Goal: Information Seeking & Learning: Compare options

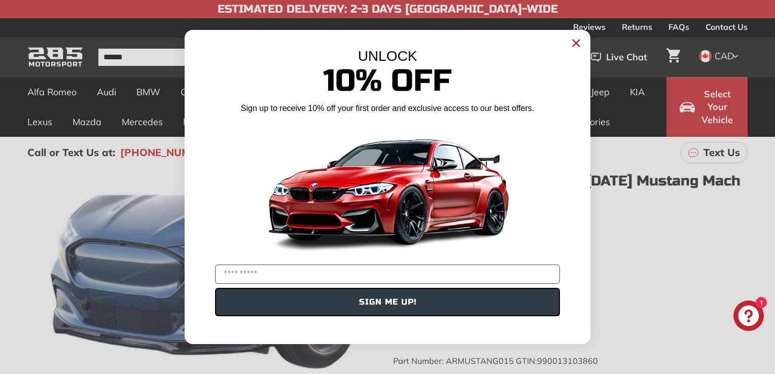
click at [579, 44] on circle "Close dialog" at bounding box center [575, 42] width 15 height 15
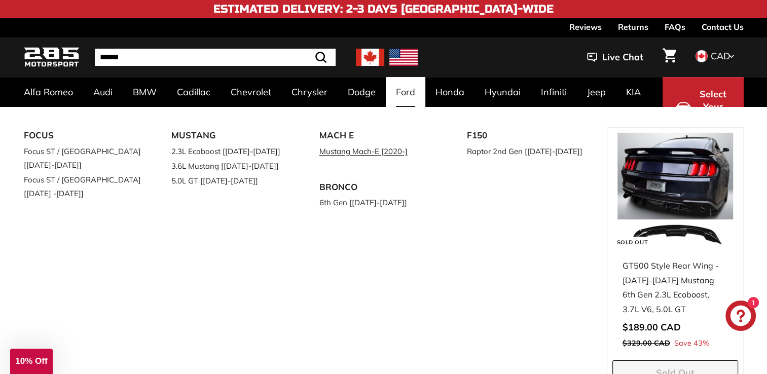
click at [344, 151] on link "Mustang Mach-E [2020-]" at bounding box center [379, 151] width 120 height 15
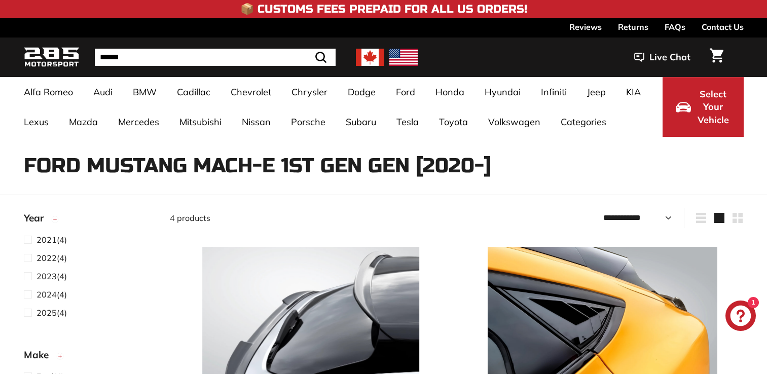
select select "**********"
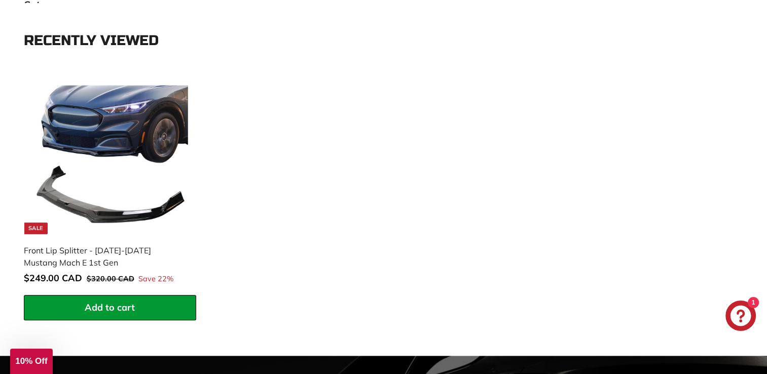
scroll to position [999, 0]
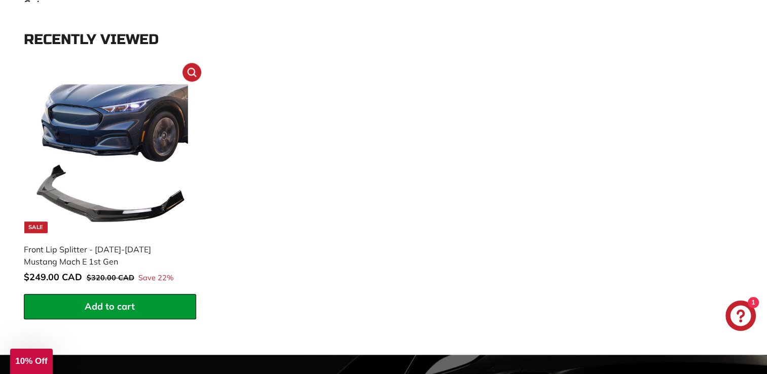
click at [110, 133] on img at bounding box center [109, 154] width 159 height 159
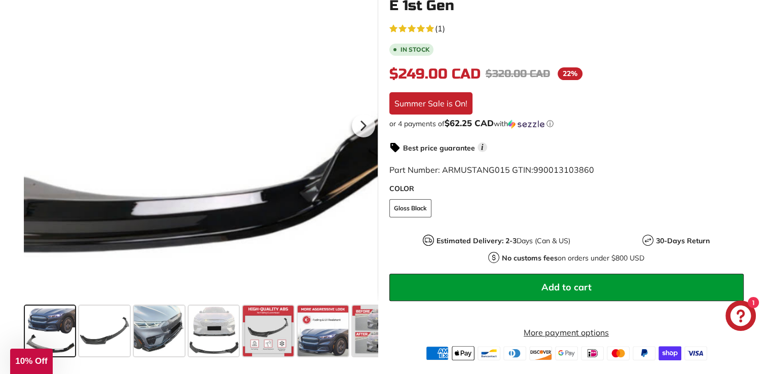
scroll to position [227, 0]
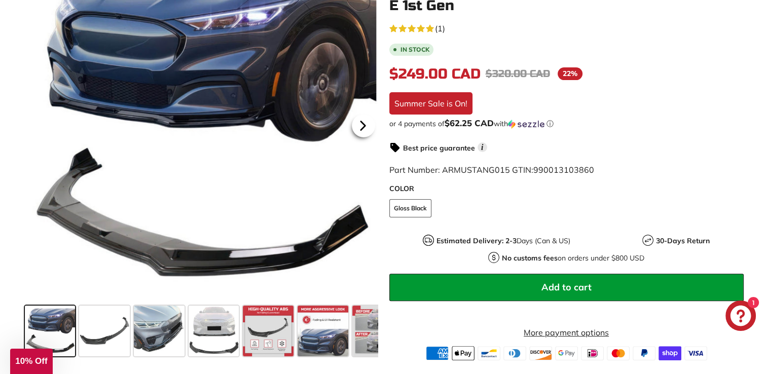
click at [366, 119] on icon at bounding box center [362, 125] width 23 height 23
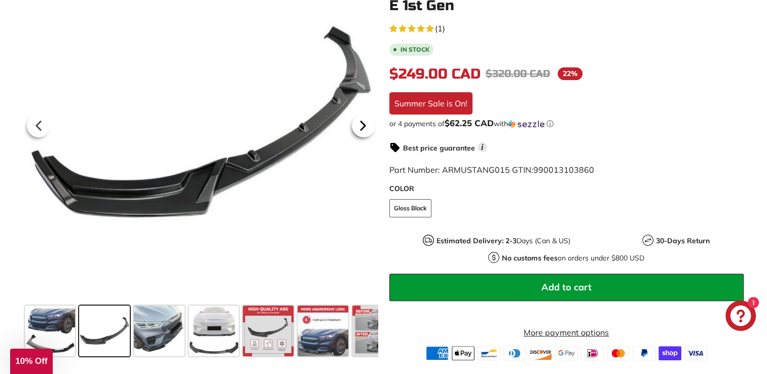
click at [366, 119] on icon at bounding box center [362, 125] width 23 height 23
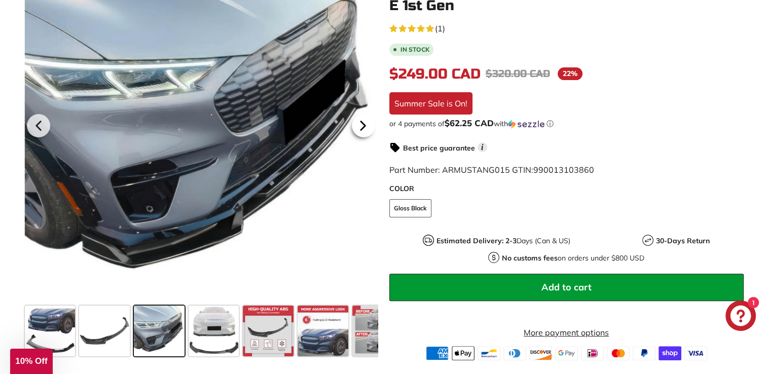
click at [359, 131] on icon at bounding box center [362, 125] width 23 height 23
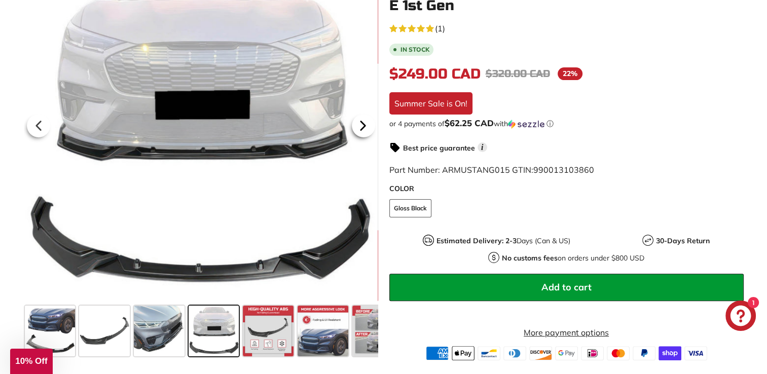
click at [359, 131] on icon at bounding box center [362, 125] width 23 height 23
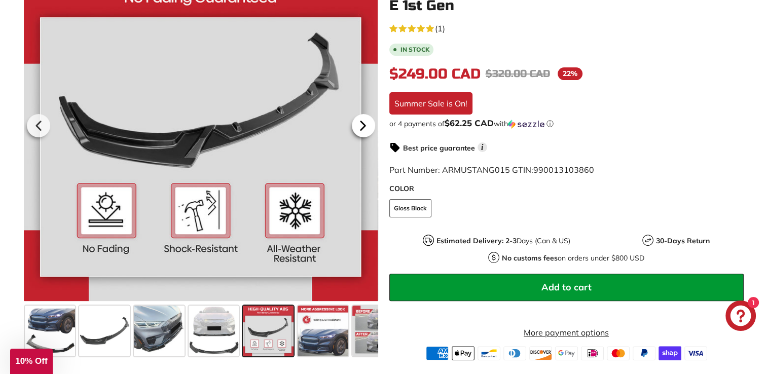
click at [359, 131] on icon at bounding box center [362, 125] width 23 height 23
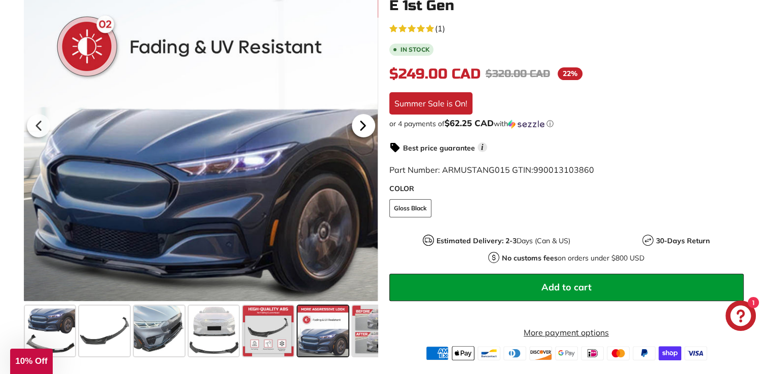
click at [359, 131] on icon at bounding box center [362, 125] width 23 height 23
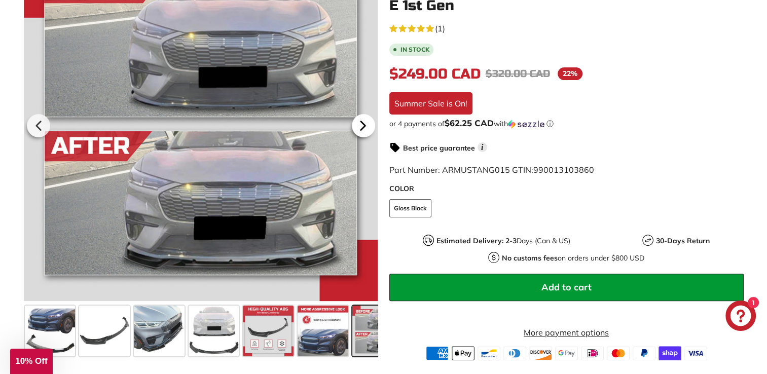
scroll to position [0, 82]
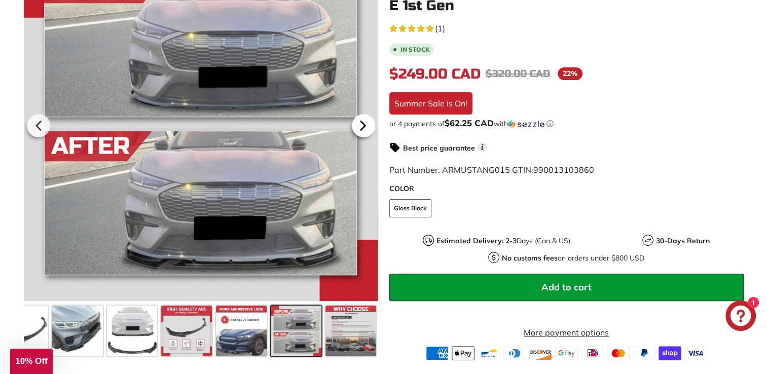
click at [359, 131] on icon at bounding box center [362, 125] width 23 height 23
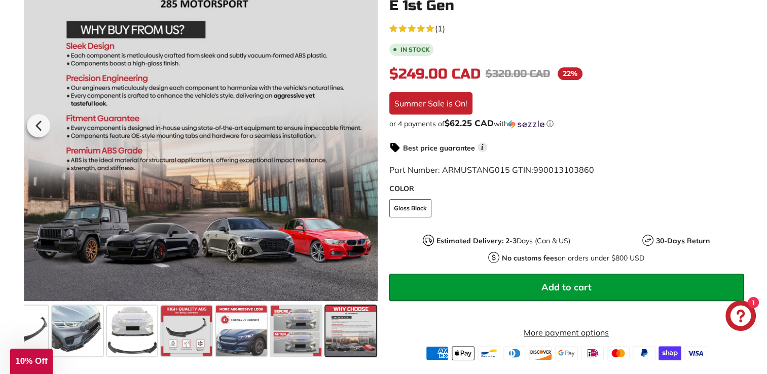
click at [359, 131] on div at bounding box center [200, 123] width 354 height 355
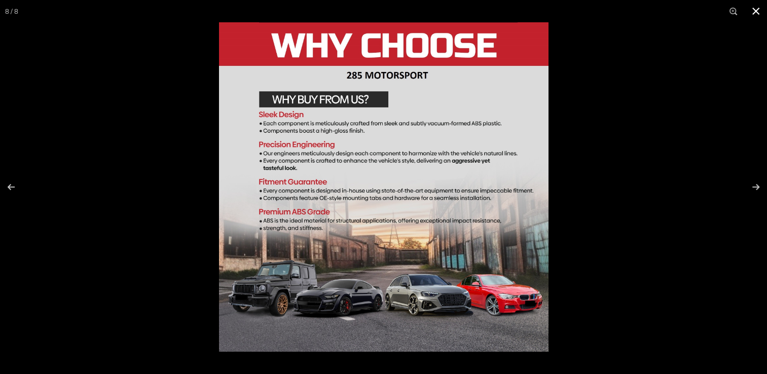
click at [755, 12] on button at bounding box center [756, 11] width 22 height 22
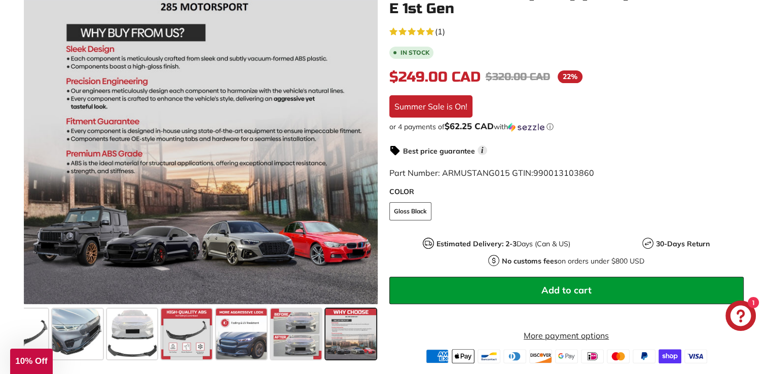
scroll to position [0, 0]
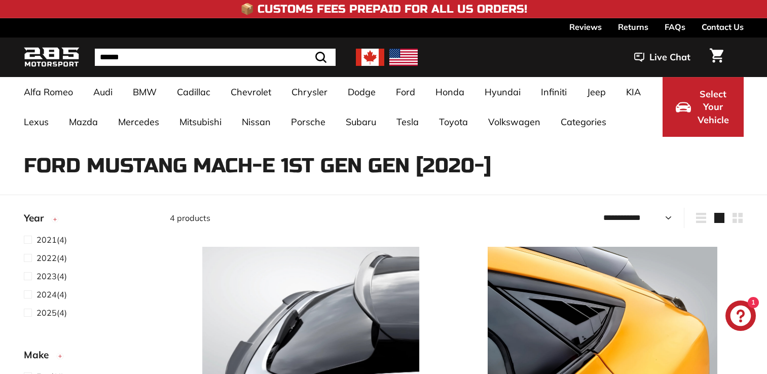
select select "**********"
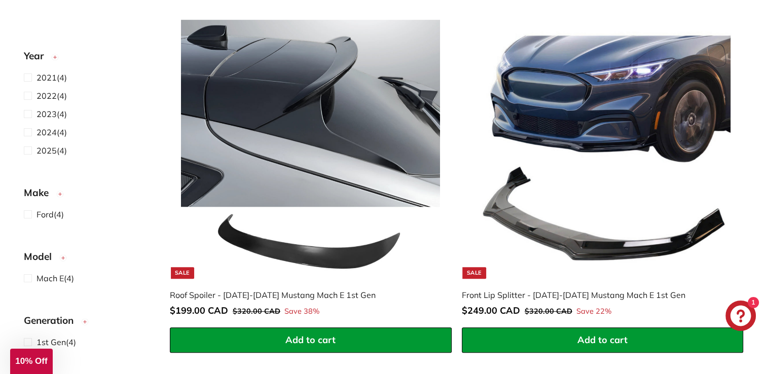
scroll to position [609, 0]
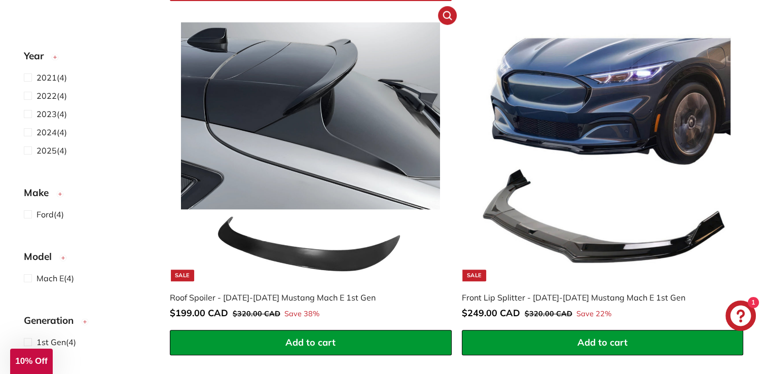
click at [314, 93] on img at bounding box center [310, 151] width 259 height 259
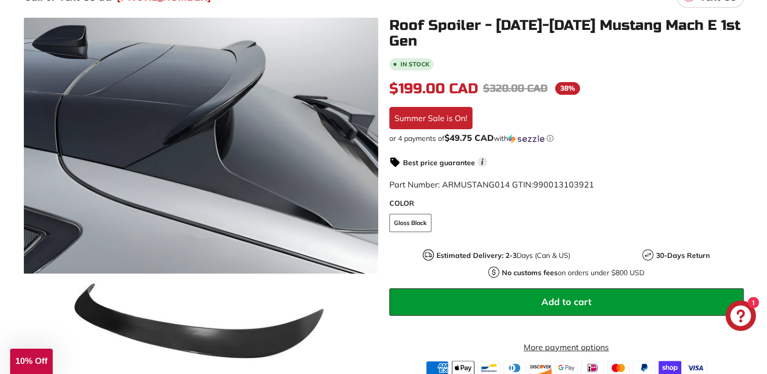
scroll to position [155, 0]
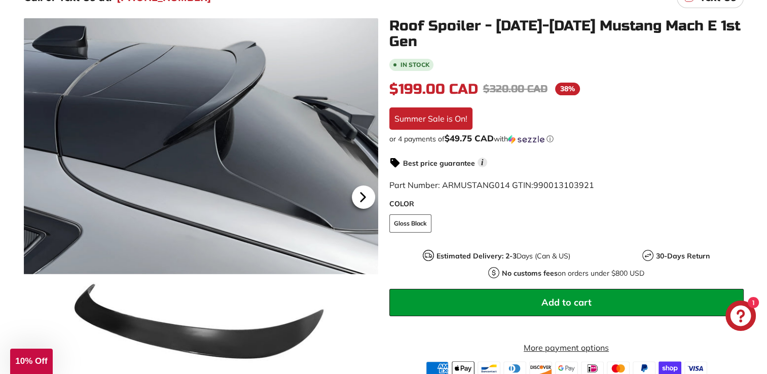
click at [363, 198] on icon at bounding box center [362, 197] width 4 height 9
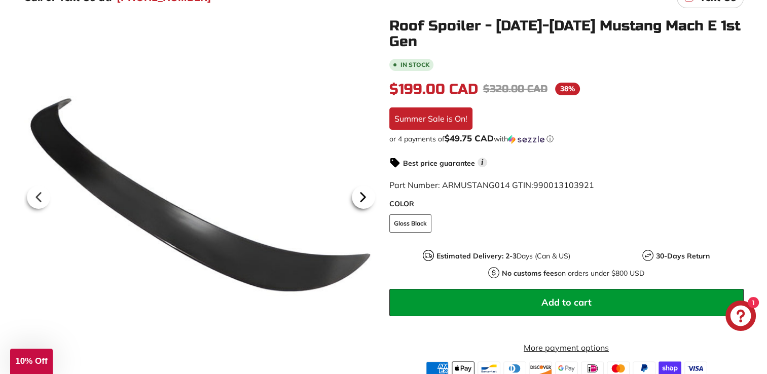
click at [363, 198] on icon at bounding box center [362, 197] width 4 height 9
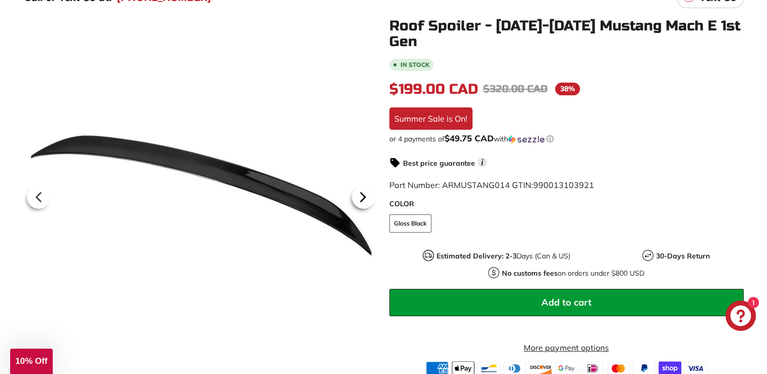
click at [363, 198] on icon at bounding box center [362, 197] width 4 height 9
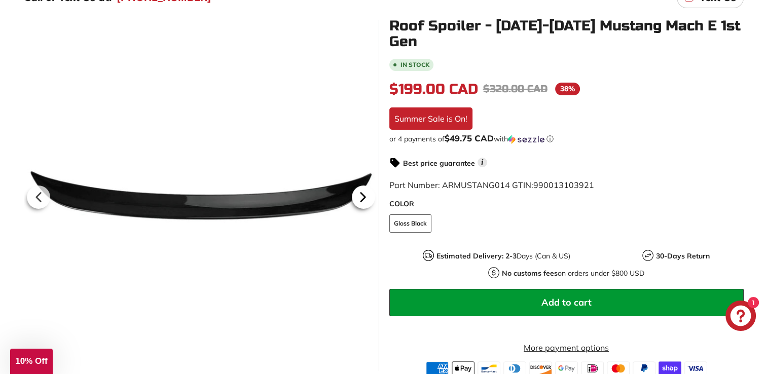
click at [363, 198] on icon at bounding box center [362, 197] width 4 height 9
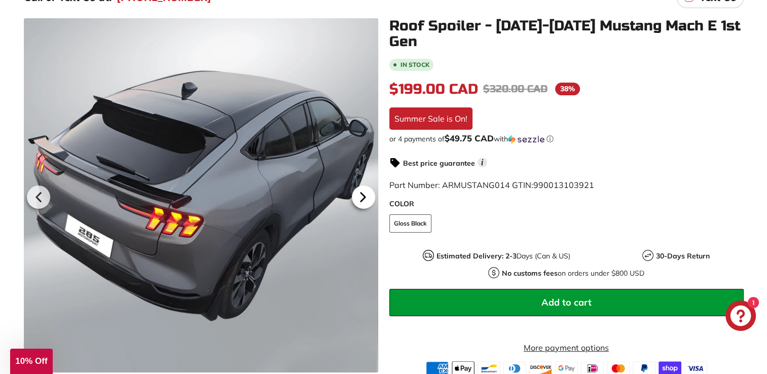
click at [363, 198] on icon at bounding box center [362, 197] width 4 height 9
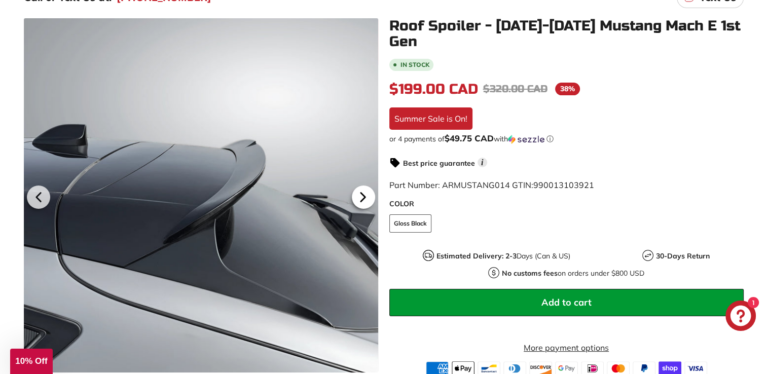
click at [363, 198] on icon at bounding box center [362, 197] width 4 height 9
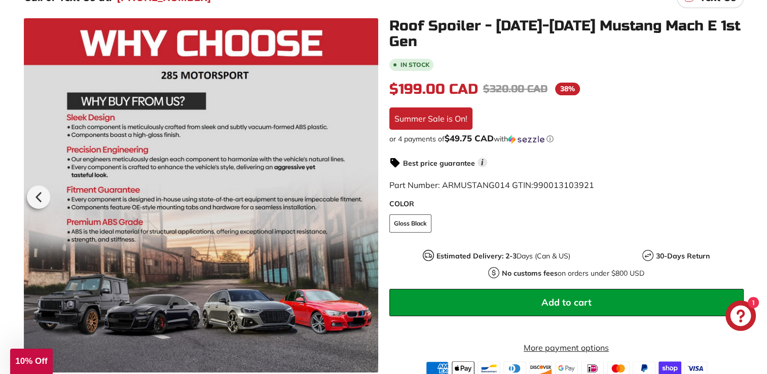
scroll to position [0, 28]
click at [363, 198] on div at bounding box center [201, 195] width 354 height 354
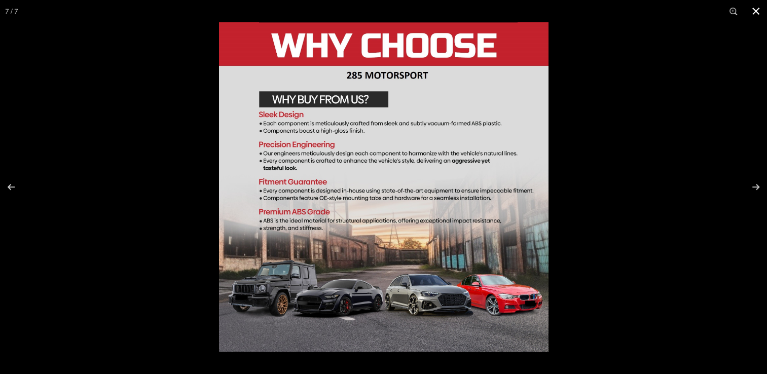
click at [757, 7] on button at bounding box center [756, 11] width 22 height 22
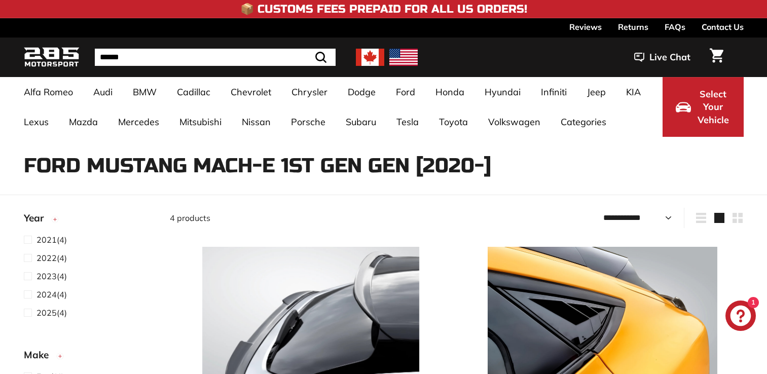
select select "**********"
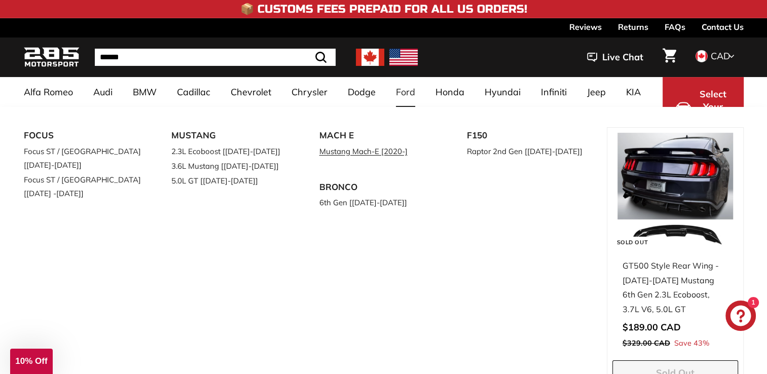
click at [365, 150] on link "Mustang Mach-E [2020-]" at bounding box center [379, 151] width 120 height 15
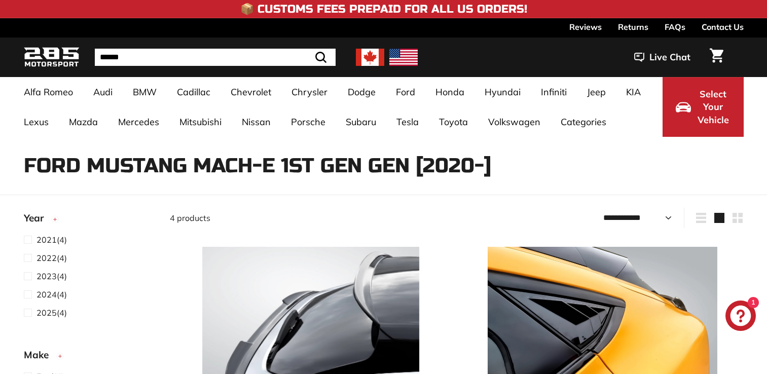
select select "**********"
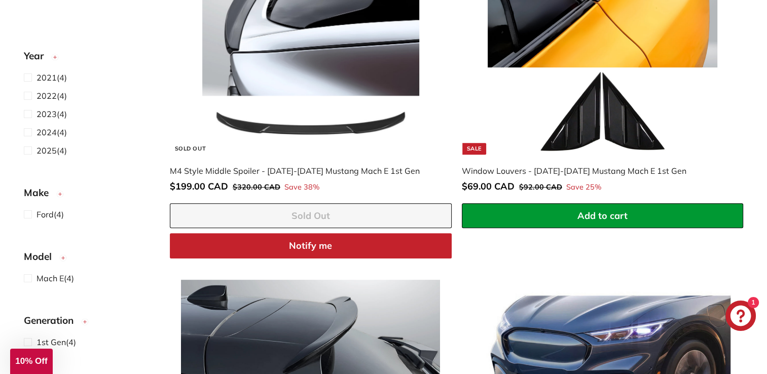
scroll to position [351, 0]
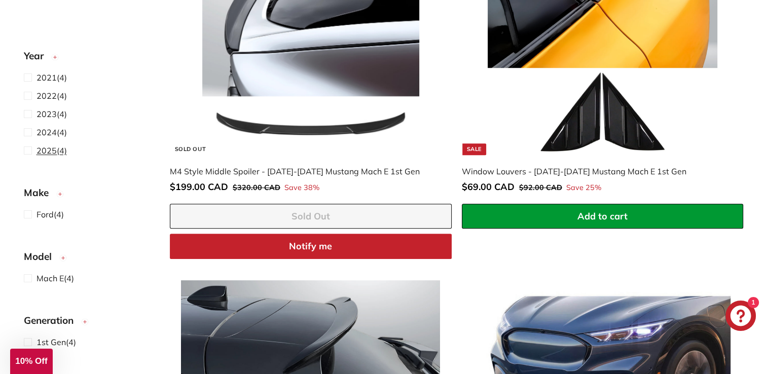
click at [51, 148] on span "2025" at bounding box center [47, 150] width 20 height 10
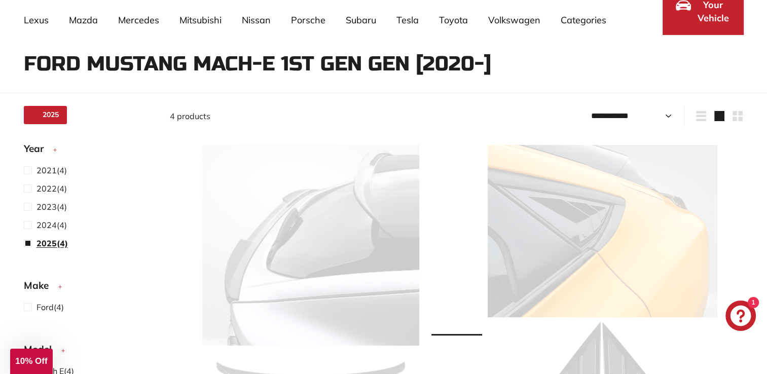
scroll to position [66, 0]
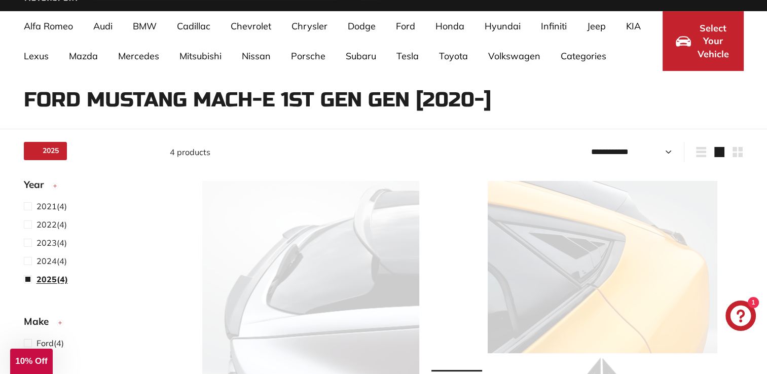
select select "**********"
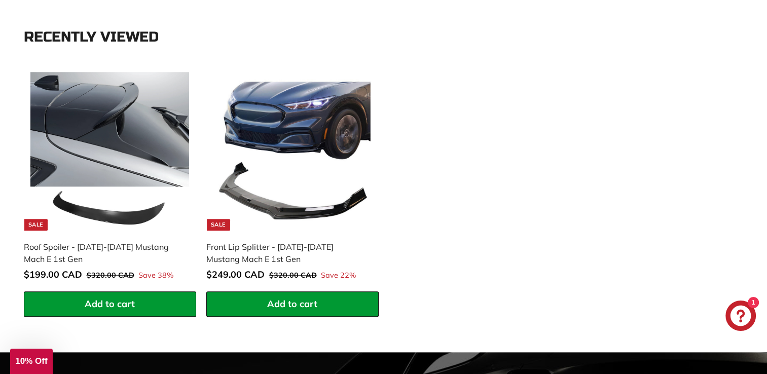
scroll to position [1003, 0]
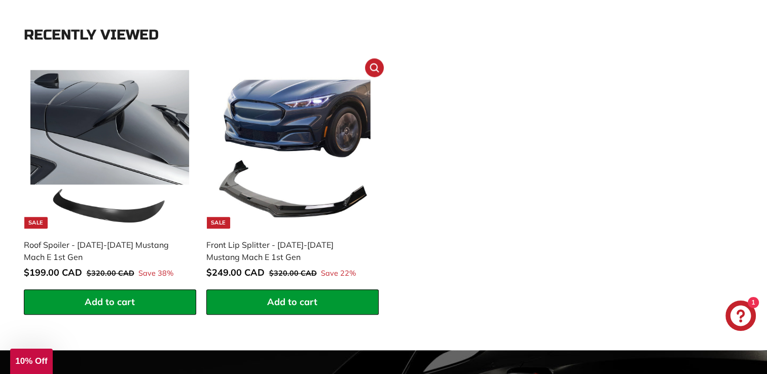
click at [297, 116] on img at bounding box center [292, 149] width 159 height 159
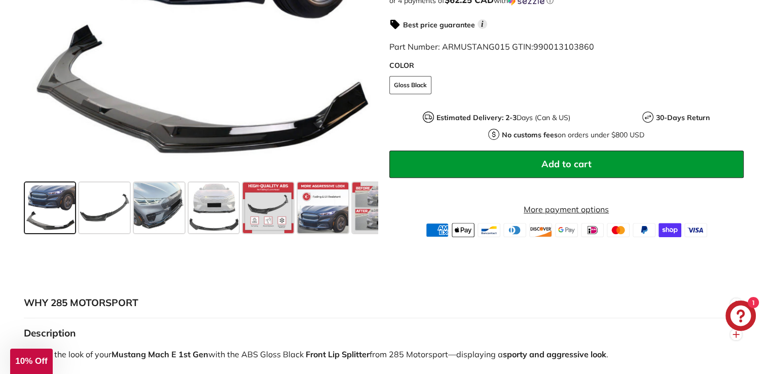
scroll to position [353, 0]
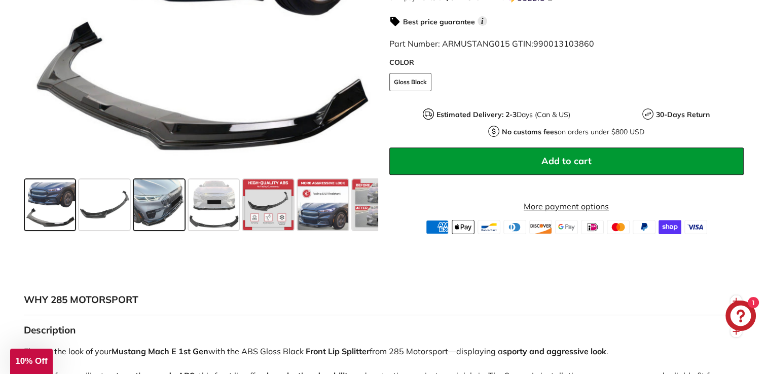
click at [163, 221] on span at bounding box center [159, 204] width 51 height 51
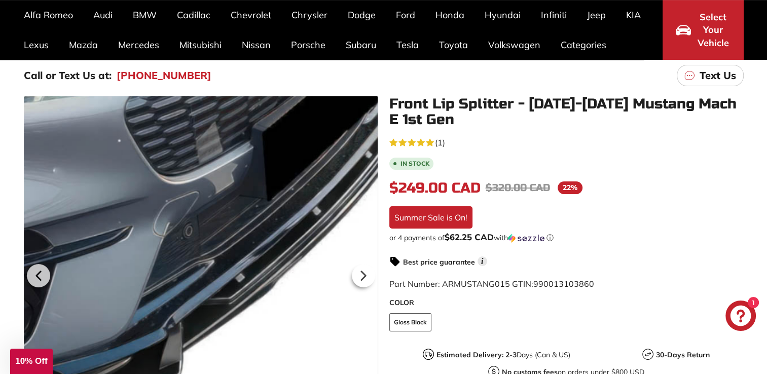
scroll to position [77, 0]
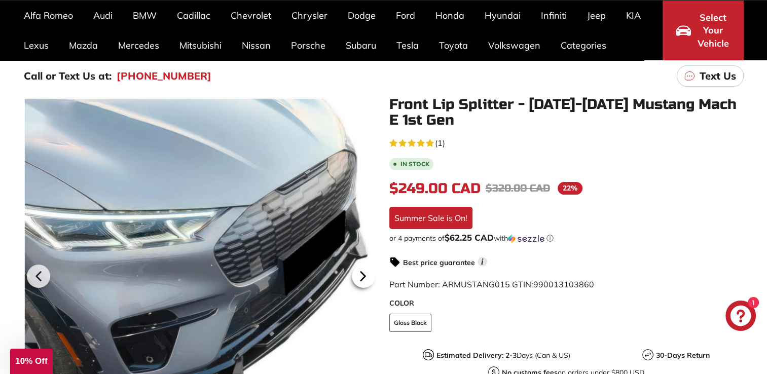
click at [366, 281] on icon at bounding box center [362, 276] width 23 height 23
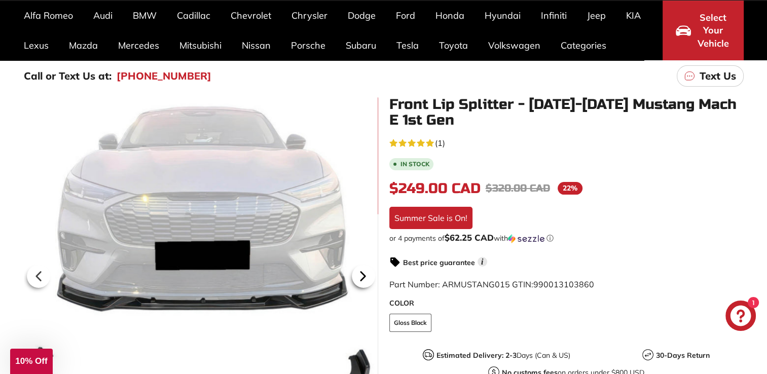
click at [366, 281] on icon at bounding box center [362, 276] width 23 height 23
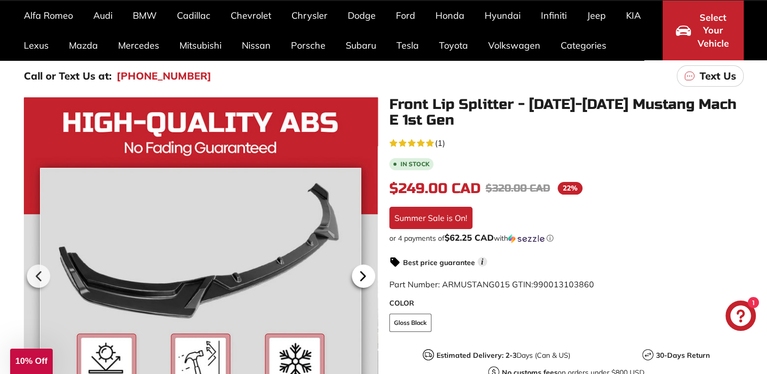
click at [366, 281] on icon at bounding box center [362, 276] width 23 height 23
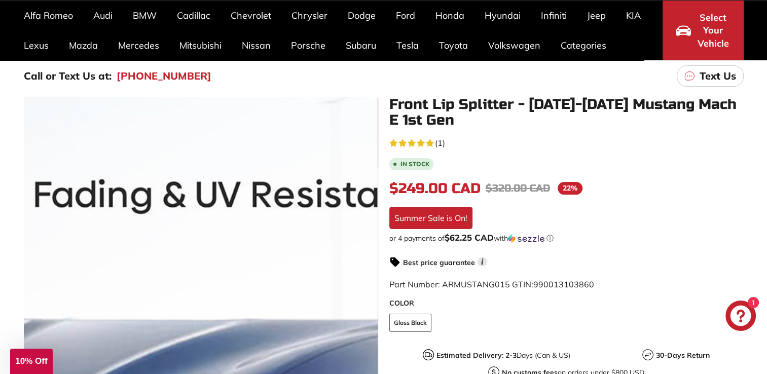
click at [227, 200] on div at bounding box center [200, 274] width 354 height 355
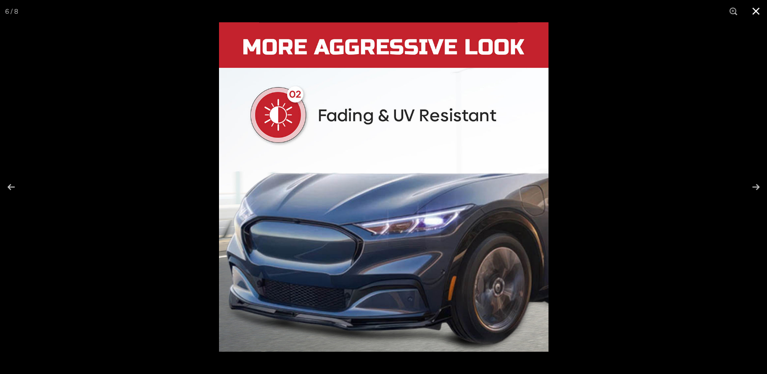
click at [749, 7] on button at bounding box center [756, 11] width 22 height 22
